Goal: Task Accomplishment & Management: Manage account settings

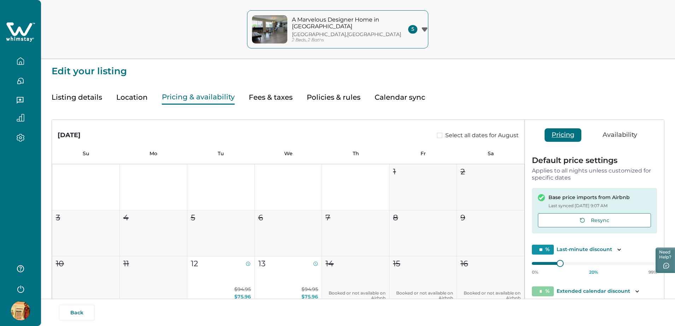
scroll to position [1857, 0]
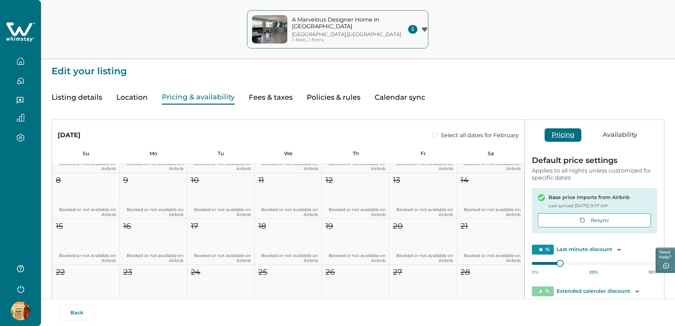
click at [390, 100] on button "Calendar sync" at bounding box center [400, 97] width 51 height 14
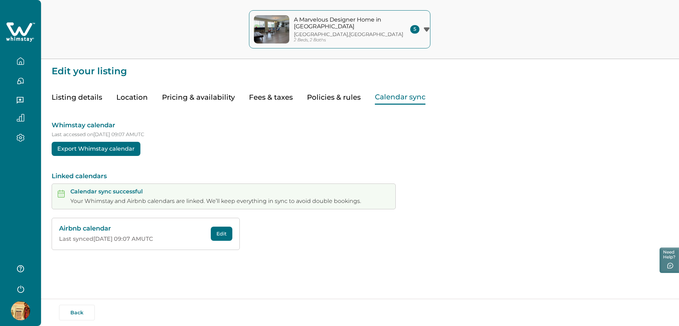
drag, startPoint x: 2, startPoint y: 201, endPoint x: 46, endPoint y: 120, distance: 91.9
click at [2, 199] on div at bounding box center [20, 163] width 41 height 326
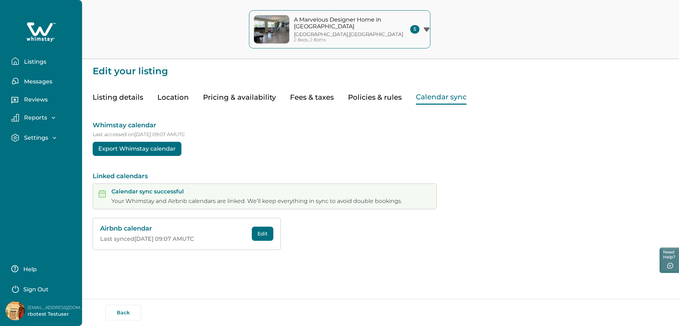
click at [38, 138] on p "Settings" at bounding box center [35, 137] width 26 height 7
click at [45, 152] on p "Profile details" at bounding box center [42, 153] width 41 height 7
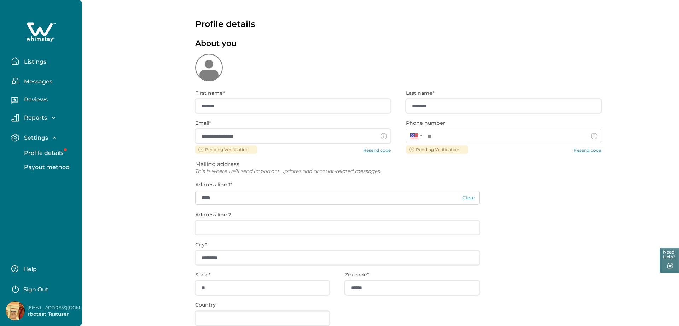
type input "**********"
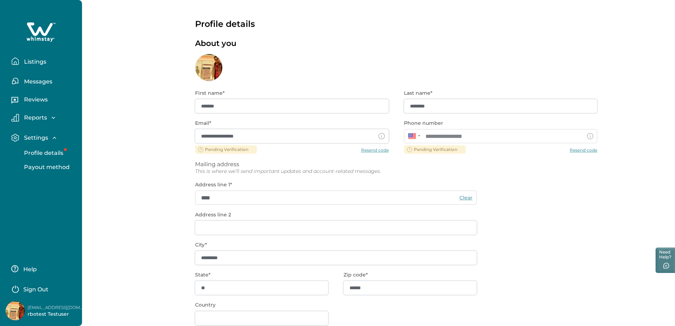
click at [585, 151] on div "**********" at bounding box center [396, 226] width 402 height 291
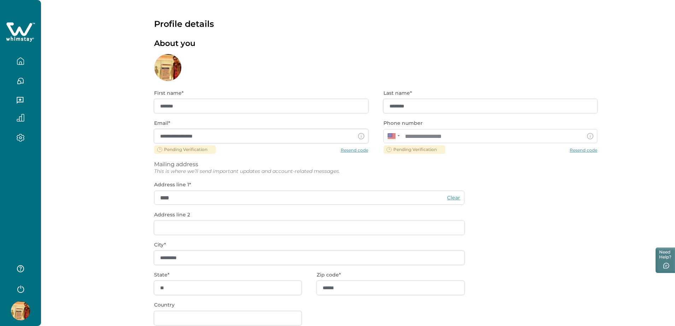
click at [579, 149] on div "**********" at bounding box center [375, 226] width 443 height 291
click at [568, 153] on div "**********" at bounding box center [375, 226] width 443 height 291
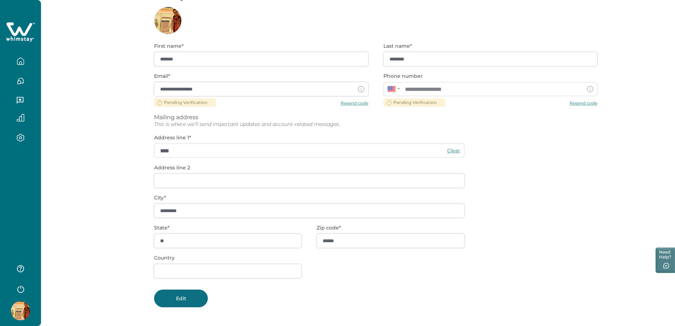
click at [188, 299] on button "Edit" at bounding box center [181, 299] width 54 height 18
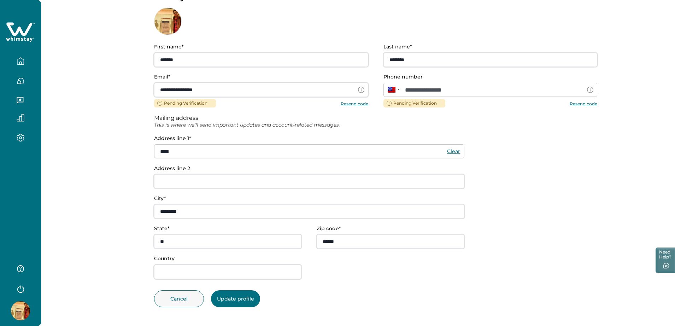
scroll to position [46, 0]
click at [582, 105] on button "Resend code" at bounding box center [584, 103] width 28 height 5
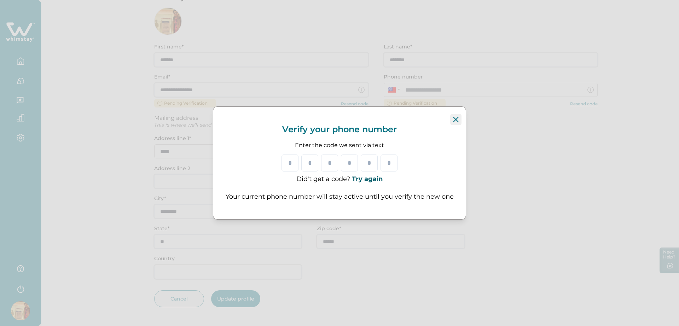
click at [457, 120] on icon "Close" at bounding box center [456, 120] width 6 height 6
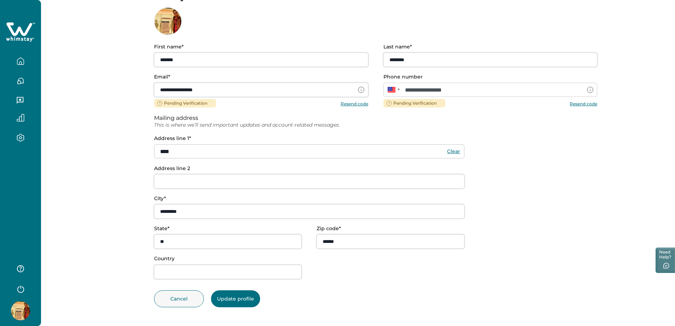
click at [29, 63] on button "button" at bounding box center [21, 61] width 30 height 14
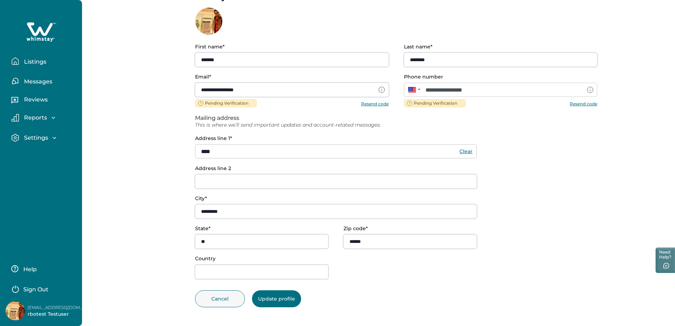
click at [46, 56] on button "Listings" at bounding box center [43, 61] width 65 height 14
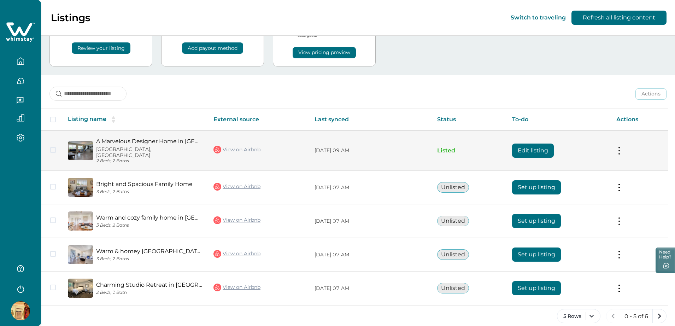
click at [553, 144] on button "Edit listing" at bounding box center [533, 151] width 42 height 14
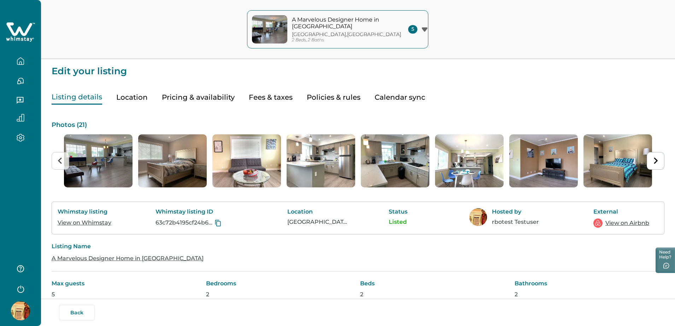
click at [323, 98] on button "Policies & rules" at bounding box center [334, 97] width 54 height 14
click at [265, 94] on button "Fees & taxes" at bounding box center [271, 97] width 44 height 14
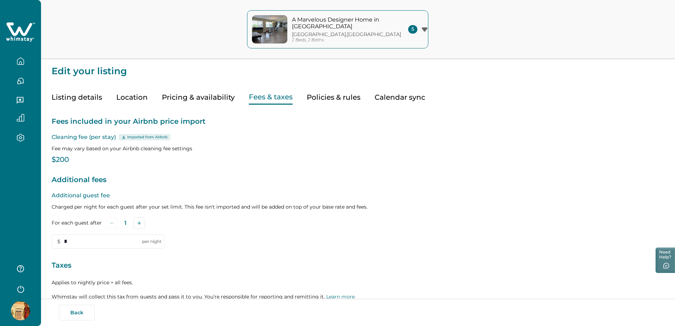
scroll to position [70, 0]
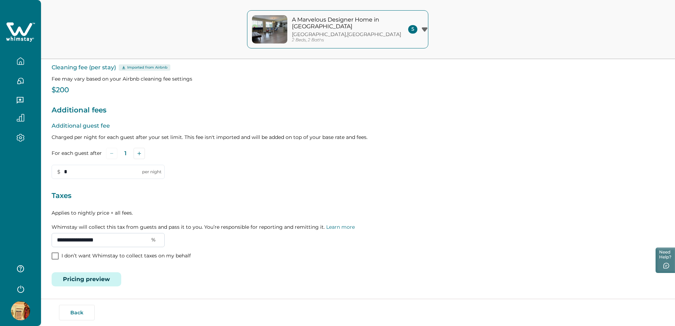
click at [135, 240] on input "**********" at bounding box center [108, 240] width 113 height 14
drag, startPoint x: 134, startPoint y: 240, endPoint x: 0, endPoint y: 243, distance: 134.1
click at [0, 243] on div "A Marvelous Designer Home in [GEOGRAPHIC_DATA] [GEOGRAPHIC_DATA] , [GEOGRAPHIC_…" at bounding box center [337, 93] width 675 height 326
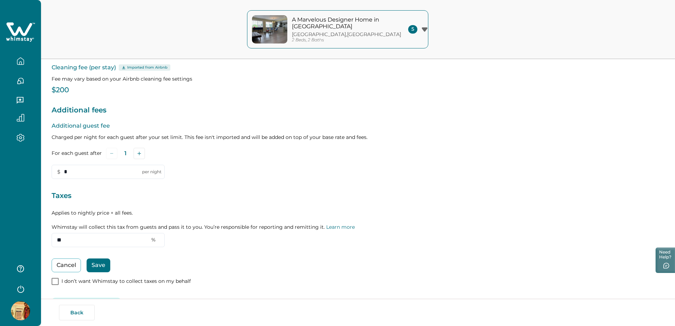
type input "*"
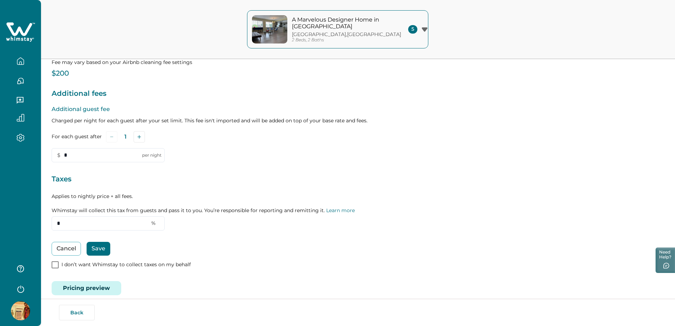
scroll to position [95, 0]
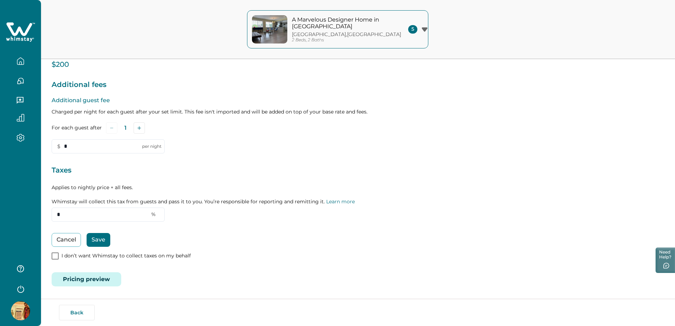
click at [99, 238] on button "Save" at bounding box center [99, 240] width 24 height 14
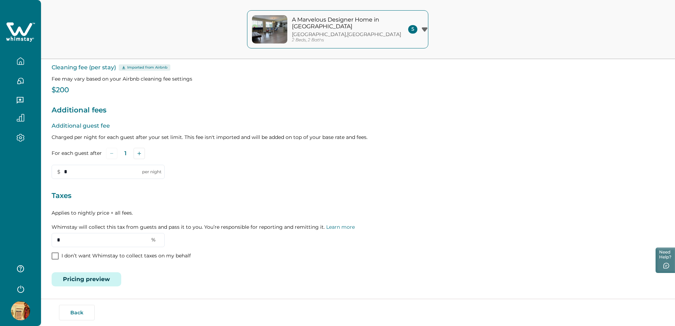
scroll to position [70, 0]
drag, startPoint x: 123, startPoint y: 241, endPoint x: 0, endPoint y: 239, distance: 123.1
click at [0, 239] on div "A Marvelous Designer Home in [GEOGRAPHIC_DATA] [GEOGRAPHIC_DATA] , [GEOGRAPHIC_…" at bounding box center [337, 93] width 675 height 326
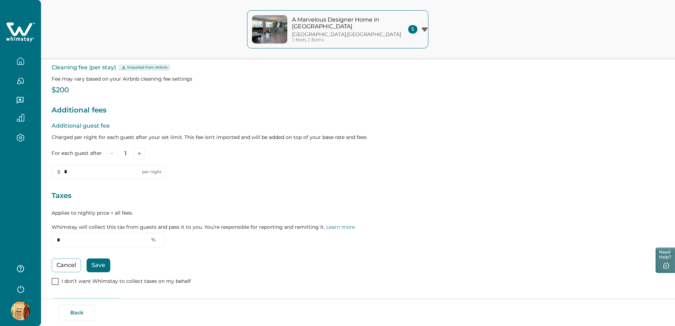
click at [108, 264] on button "Save" at bounding box center [99, 266] width 24 height 14
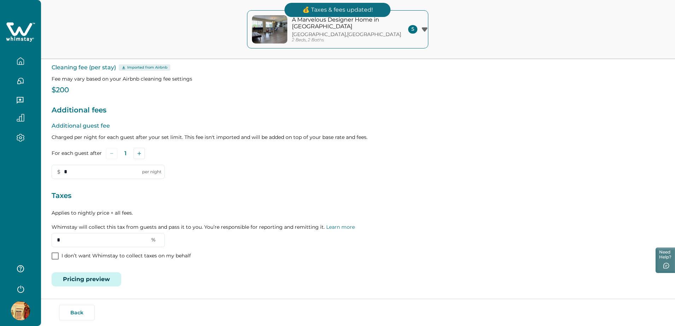
drag, startPoint x: 100, startPoint y: 243, endPoint x: 38, endPoint y: 243, distance: 61.9
click at [38, 243] on div "A Marvelous Designer Home in [GEOGRAPHIC_DATA] [GEOGRAPHIC_DATA] , [GEOGRAPHIC_…" at bounding box center [337, 93] width 675 height 326
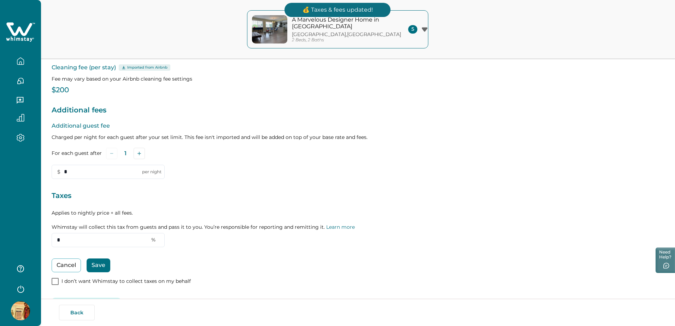
click at [103, 269] on button "Save" at bounding box center [99, 266] width 24 height 14
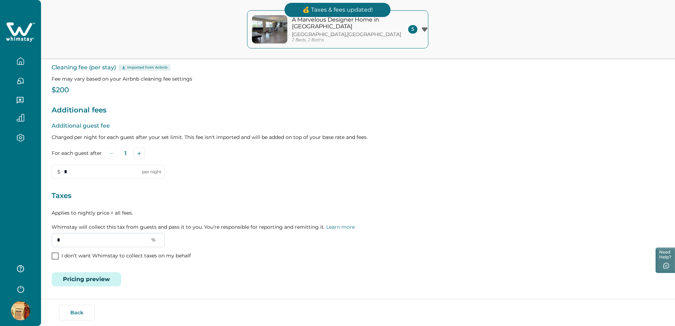
click at [85, 237] on input "*" at bounding box center [108, 240] width 113 height 14
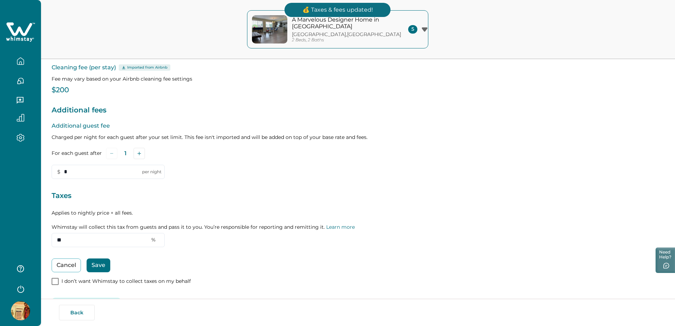
click at [95, 260] on button "Save" at bounding box center [99, 266] width 24 height 14
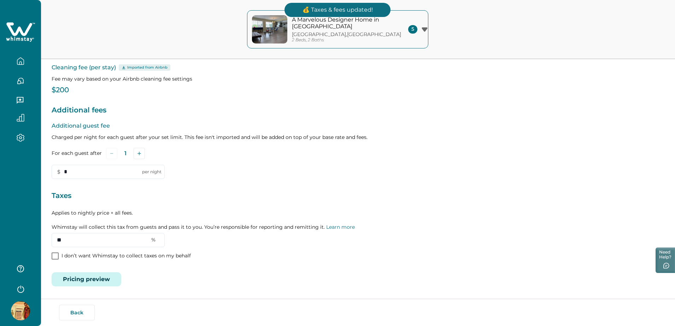
drag, startPoint x: 83, startPoint y: 239, endPoint x: 29, endPoint y: 241, distance: 54.5
click at [29, 241] on div "A Marvelous Designer Home in [GEOGRAPHIC_DATA] [GEOGRAPHIC_DATA] , [GEOGRAPHIC_…" at bounding box center [337, 93] width 675 height 326
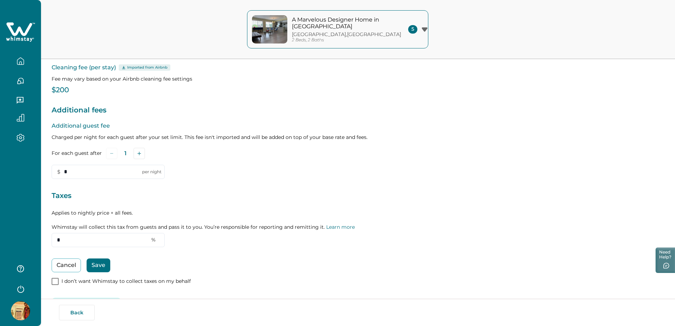
click at [96, 267] on button "Save" at bounding box center [99, 266] width 24 height 14
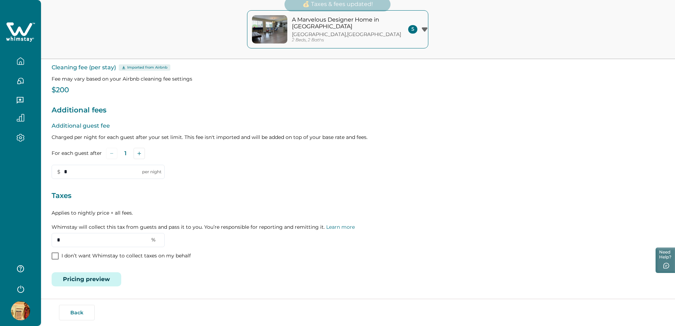
type input "**********"
drag, startPoint x: 129, startPoint y: 238, endPoint x: 4, endPoint y: 238, distance: 125.2
click at [4, 238] on div "A Marvelous Designer Home in [GEOGRAPHIC_DATA] [GEOGRAPHIC_DATA] , [GEOGRAPHIC_…" at bounding box center [337, 93] width 675 height 326
